Goal: Task Accomplishment & Management: Complete application form

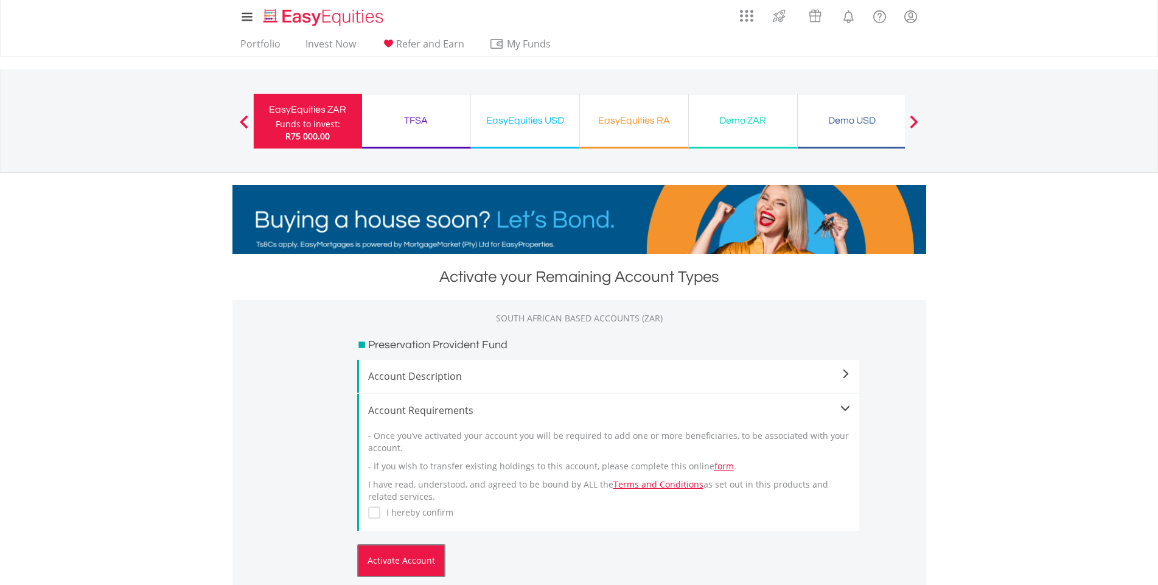
click at [390, 564] on button "Activate Account" at bounding box center [401, 560] width 88 height 33
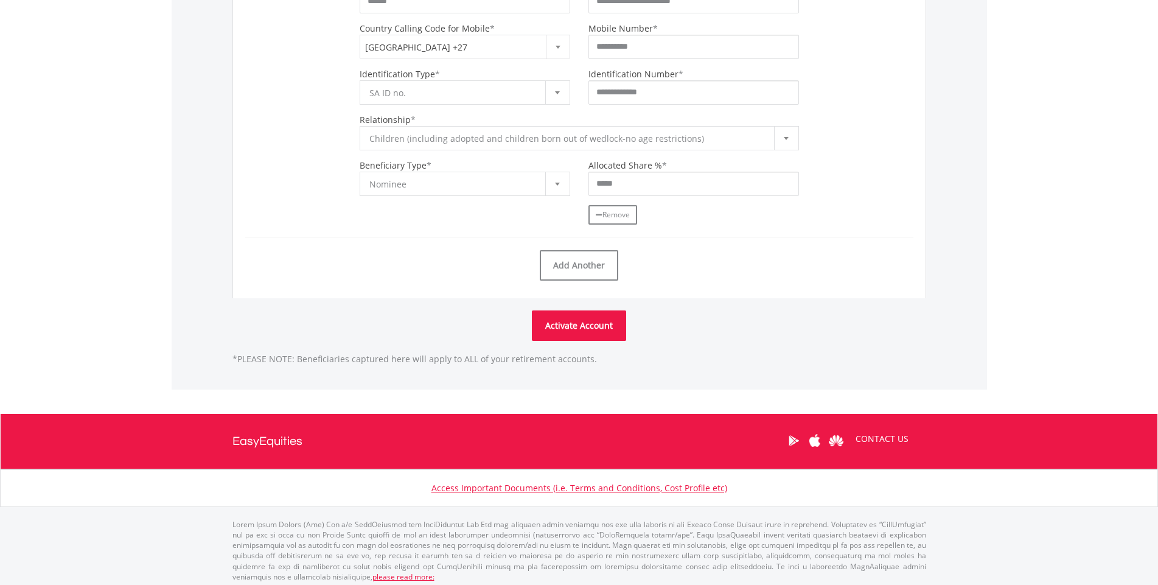
scroll to position [1051, 0]
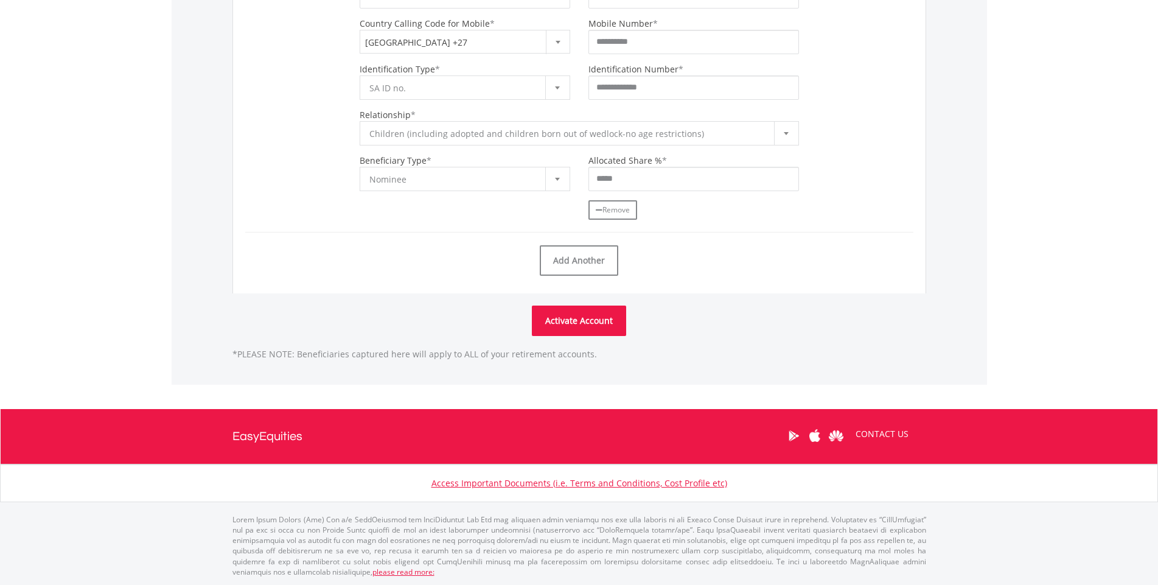
click at [593, 322] on button "Activate Account" at bounding box center [579, 321] width 94 height 30
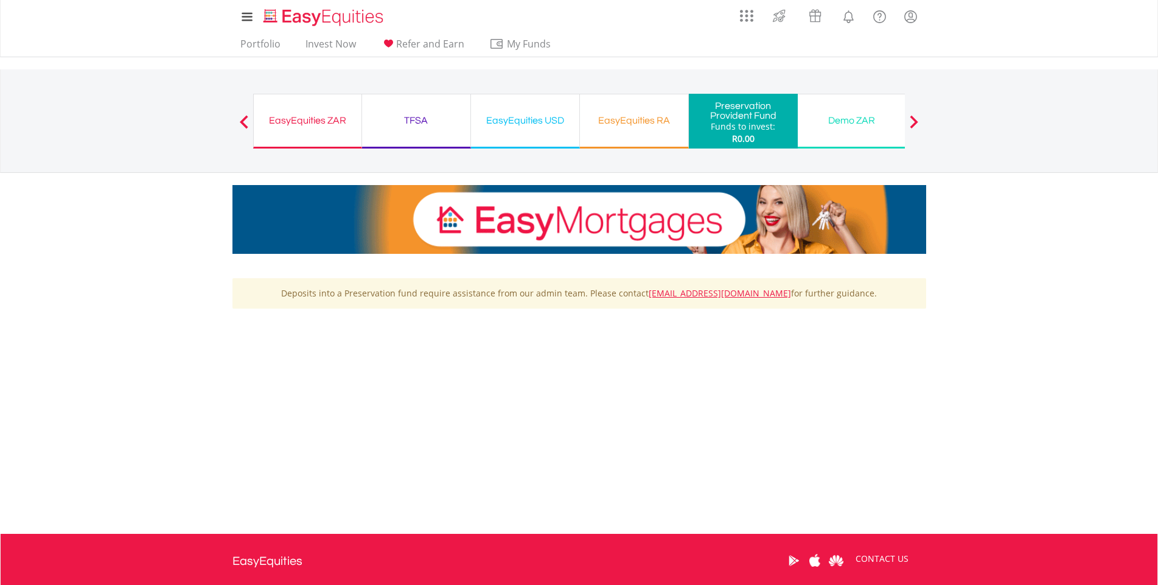
click at [320, 135] on div "EasyEquities ZAR Funds to invest: R0.00" at bounding box center [307, 121] width 109 height 55
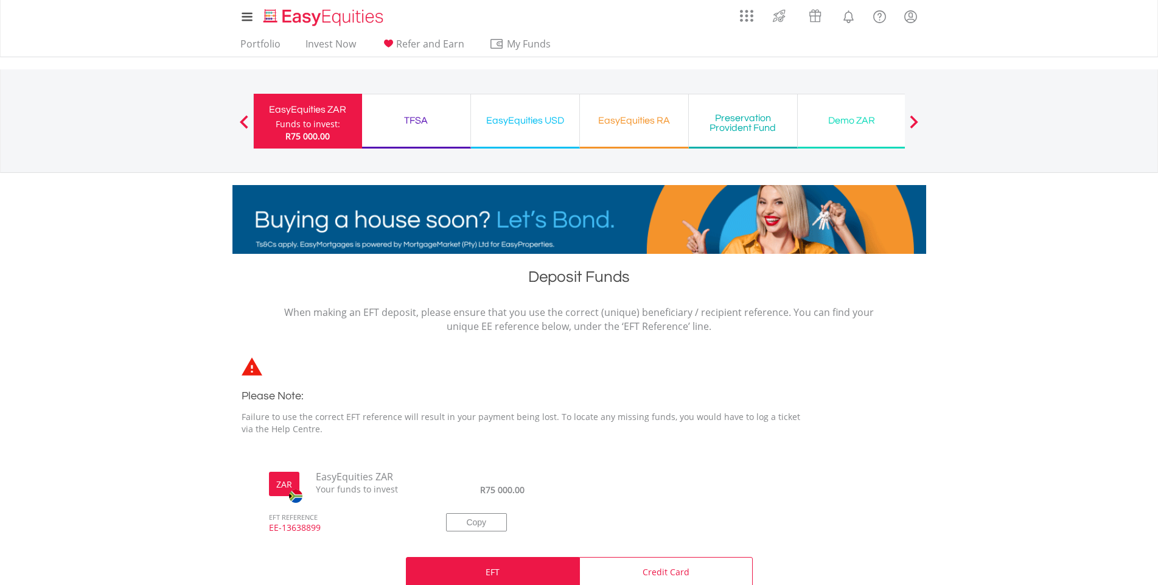
click at [917, 121] on span at bounding box center [914, 121] width 9 height 13
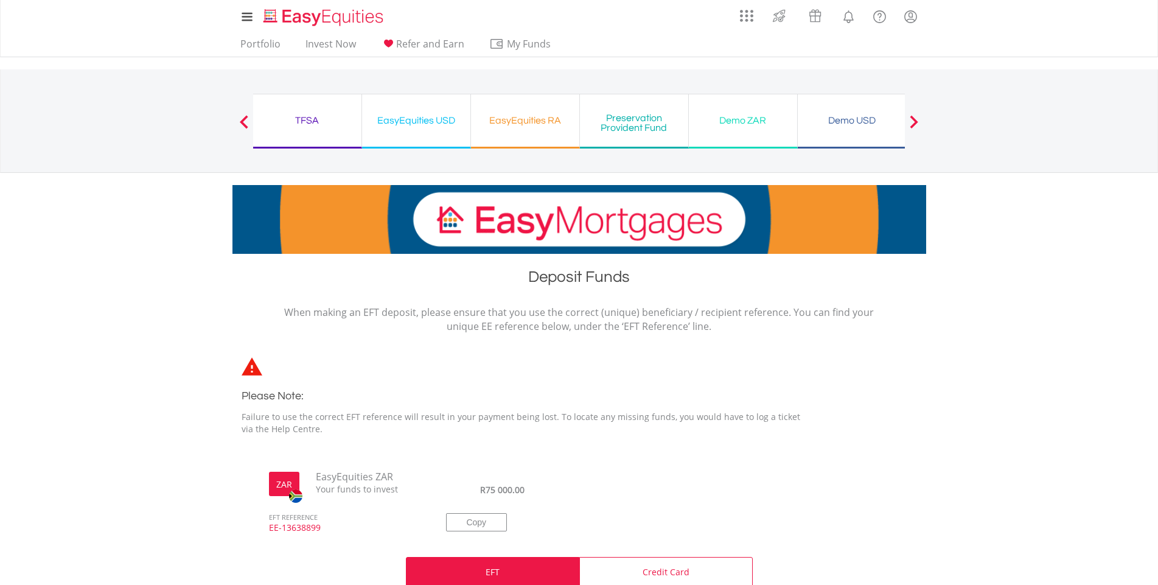
click at [422, 130] on div "EasyEquities USD Funds to invest: R75 000.00" at bounding box center [416, 121] width 109 height 55
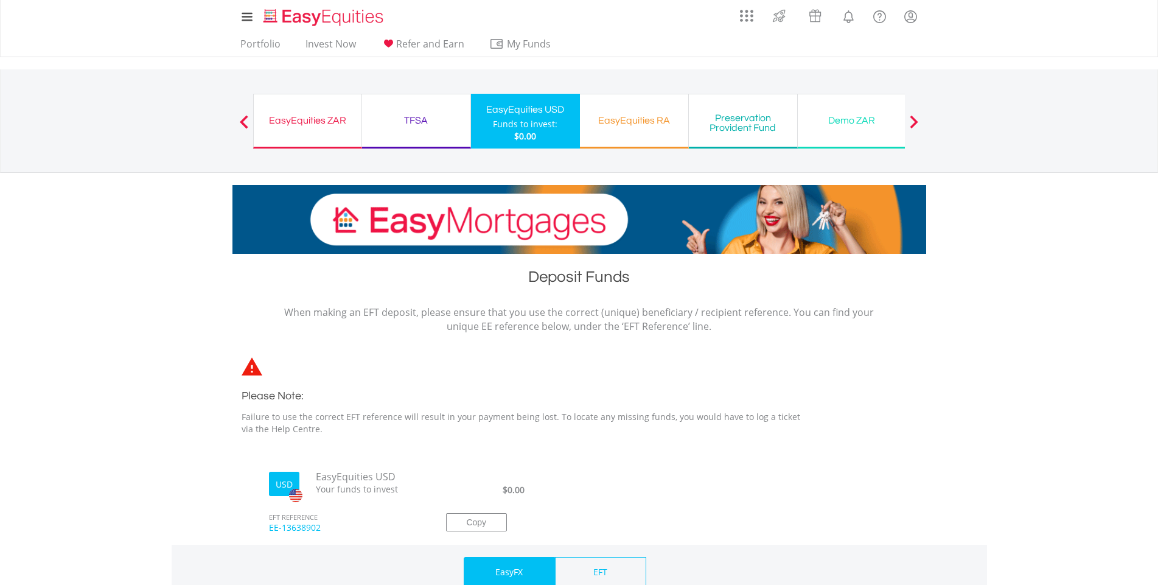
click at [318, 135] on div "EasyEquities ZAR Funds to invest: $0.00" at bounding box center [307, 121] width 109 height 55
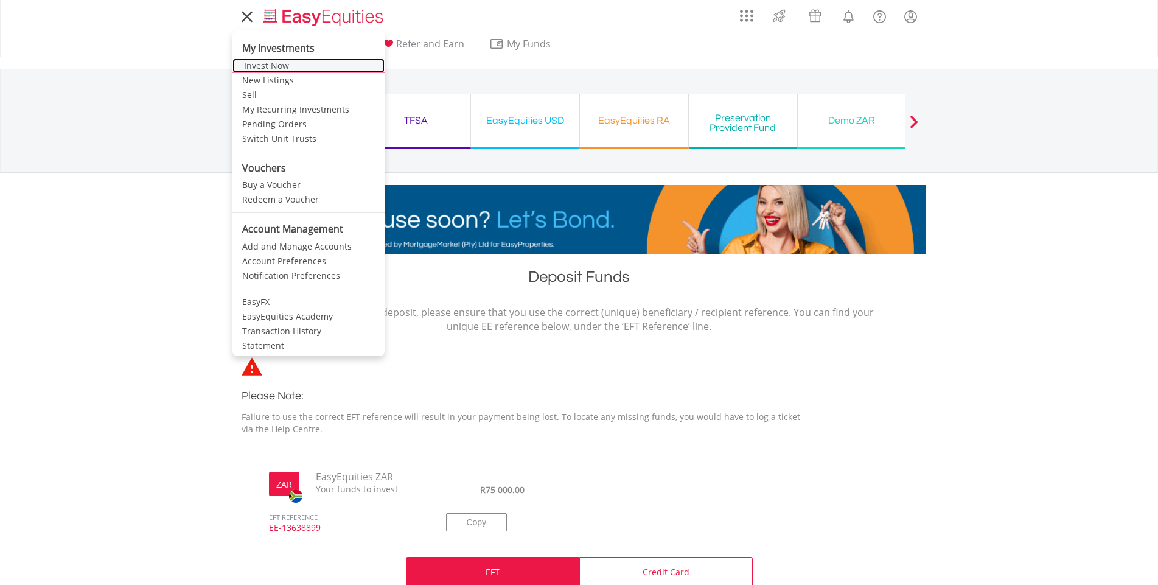
click at [255, 67] on link "Invest Now" at bounding box center [309, 65] width 152 height 15
